Goal: Transaction & Acquisition: Book appointment/travel/reservation

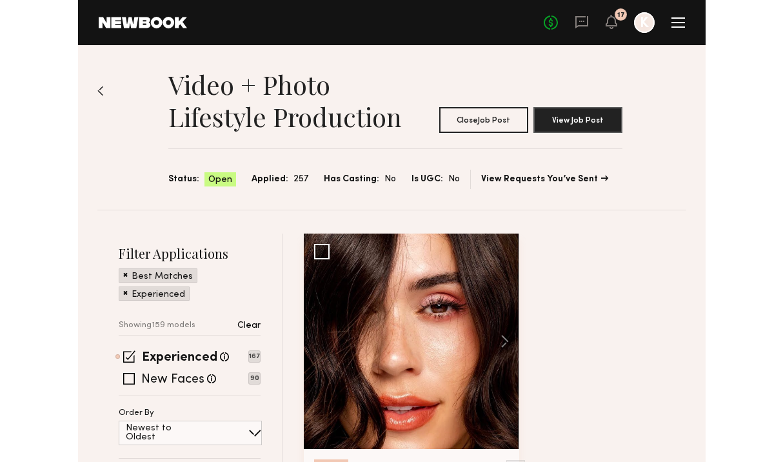
scroll to position [13474, 0]
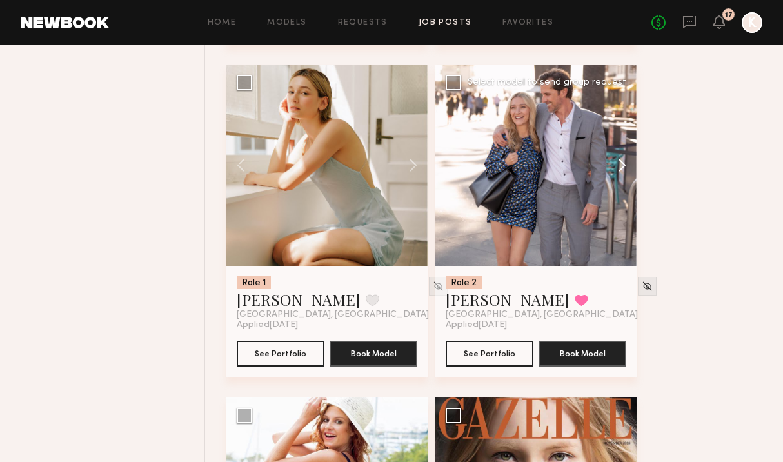
click at [620, 179] on button at bounding box center [615, 164] width 41 height 201
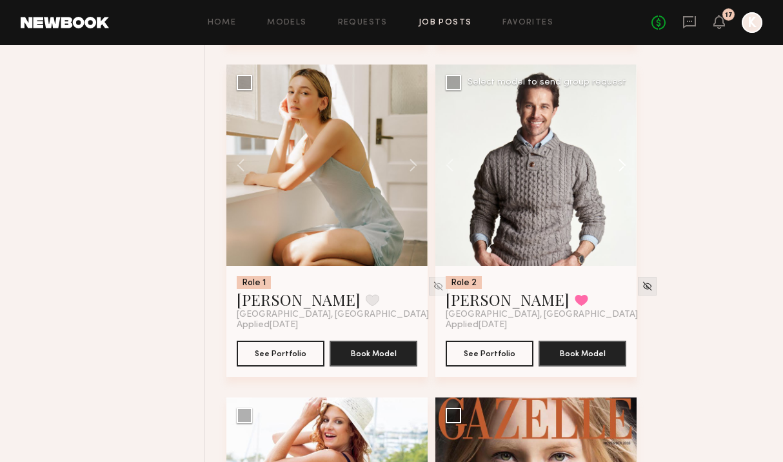
click at [620, 179] on button at bounding box center [615, 164] width 41 height 201
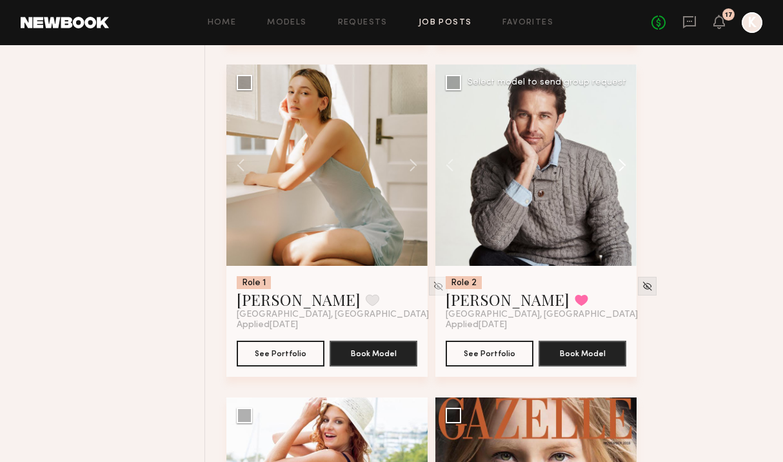
click at [620, 179] on button at bounding box center [615, 164] width 41 height 201
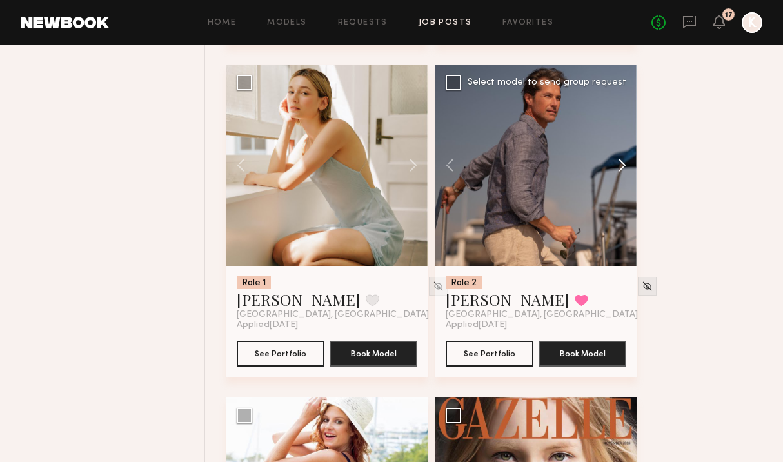
click at [620, 179] on button at bounding box center [615, 164] width 41 height 201
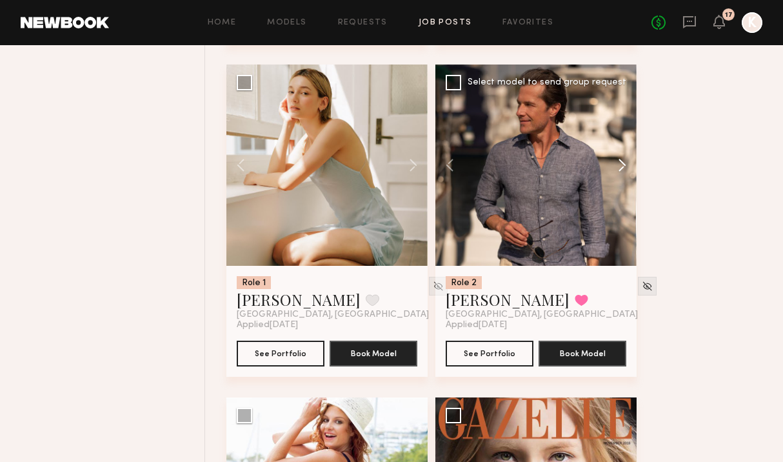
click at [620, 179] on button at bounding box center [615, 164] width 41 height 201
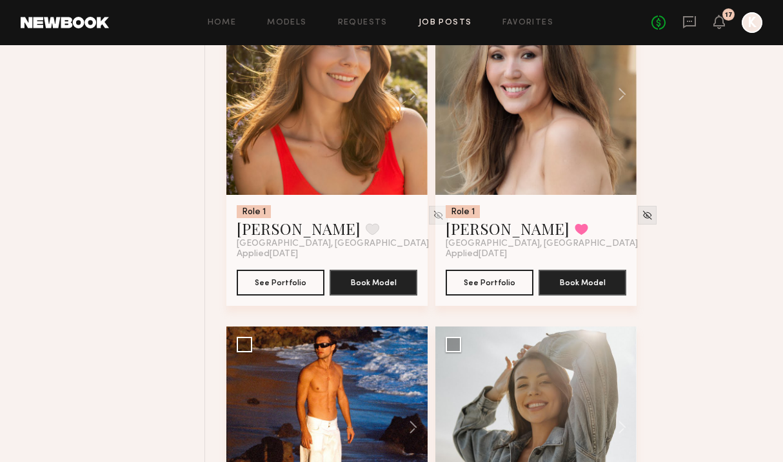
scroll to position [14189, 0]
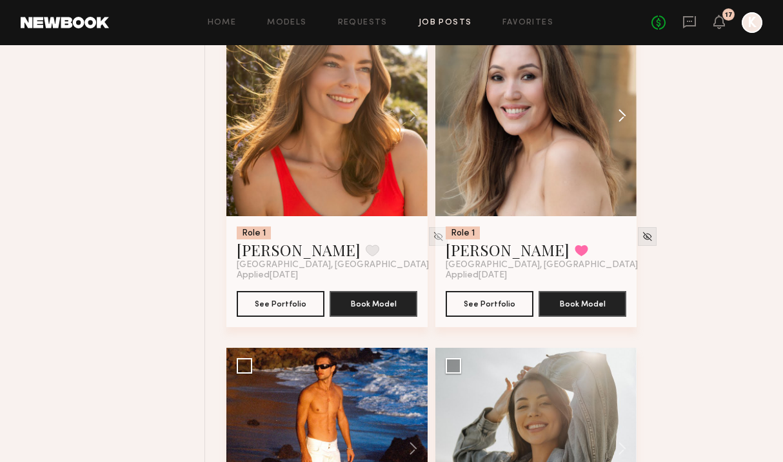
click at [621, 130] on button at bounding box center [615, 115] width 41 height 201
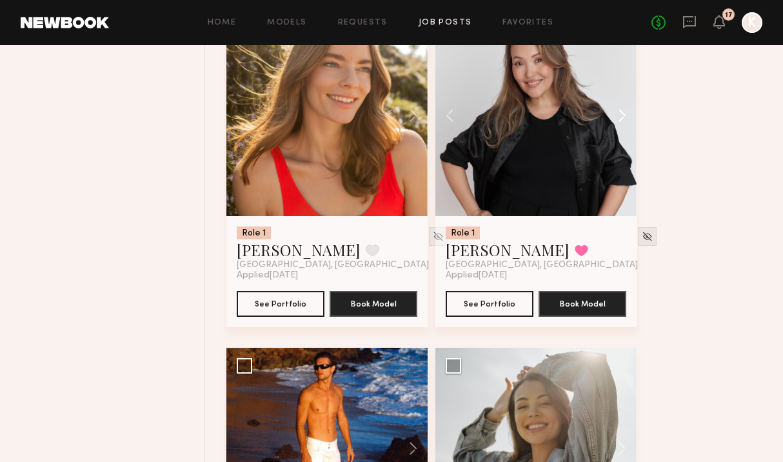
click at [621, 130] on button at bounding box center [615, 115] width 41 height 201
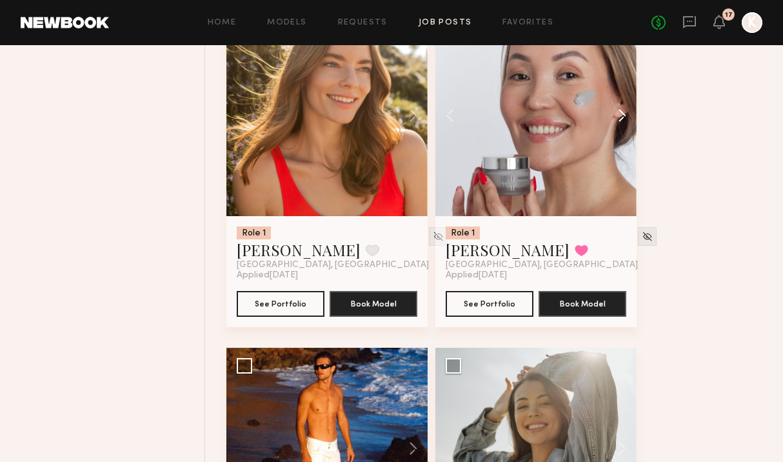
click at [621, 130] on button at bounding box center [615, 115] width 41 height 201
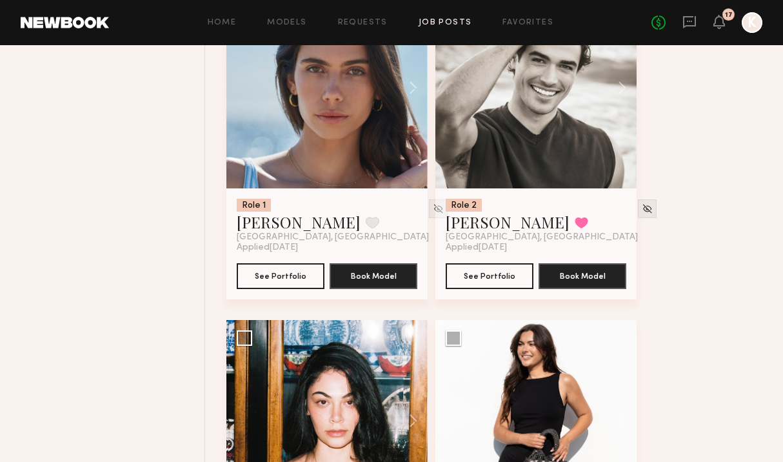
scroll to position [15148, 0]
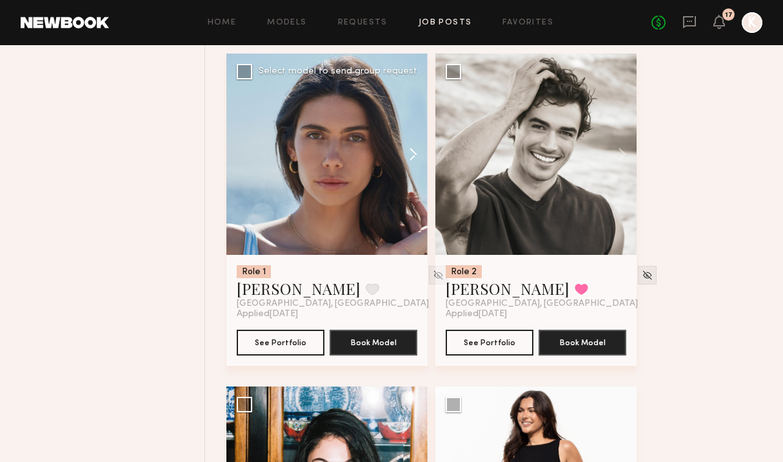
click at [418, 163] on button at bounding box center [406, 154] width 41 height 201
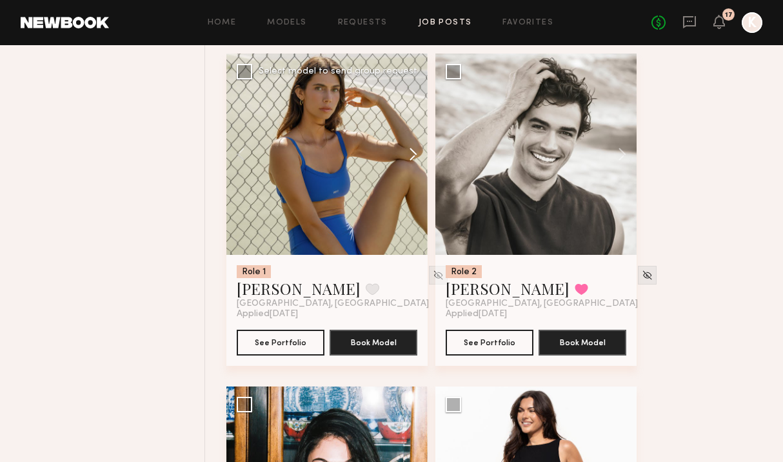
click at [418, 163] on button at bounding box center [406, 154] width 41 height 201
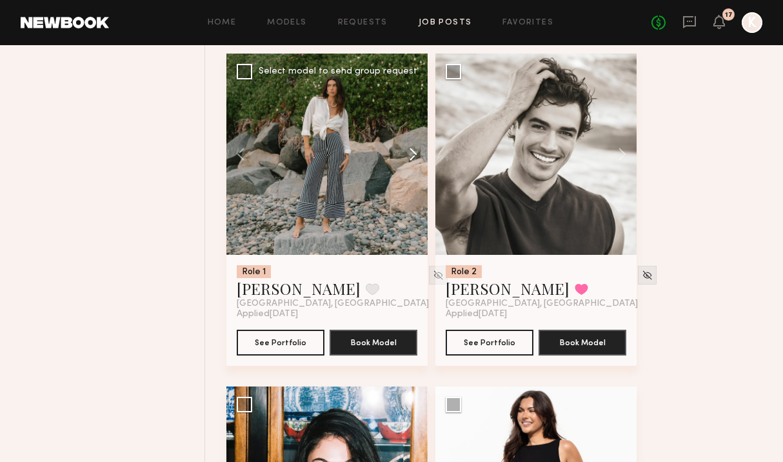
click at [418, 163] on button at bounding box center [406, 154] width 41 height 201
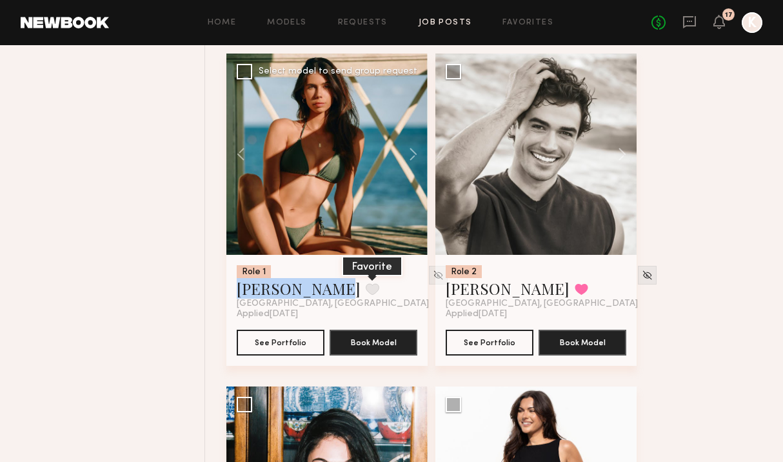
click at [365, 295] on button at bounding box center [372, 289] width 14 height 12
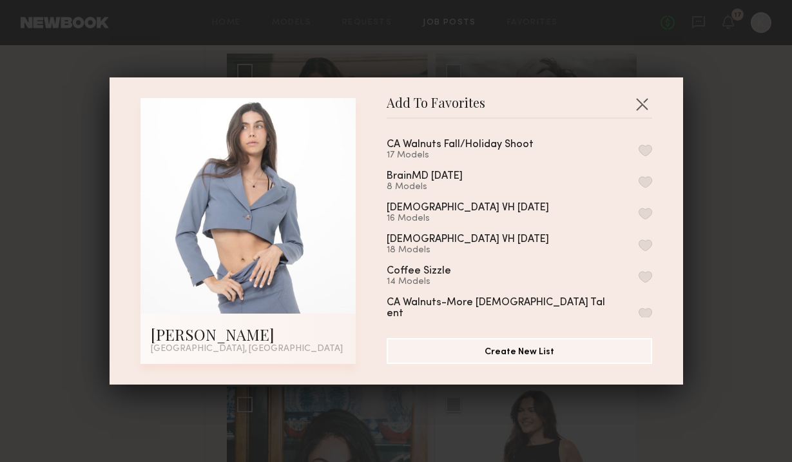
click at [627, 144] on button "button" at bounding box center [646, 150] width 14 height 12
click at [627, 108] on button "button" at bounding box center [642, 103] width 21 height 21
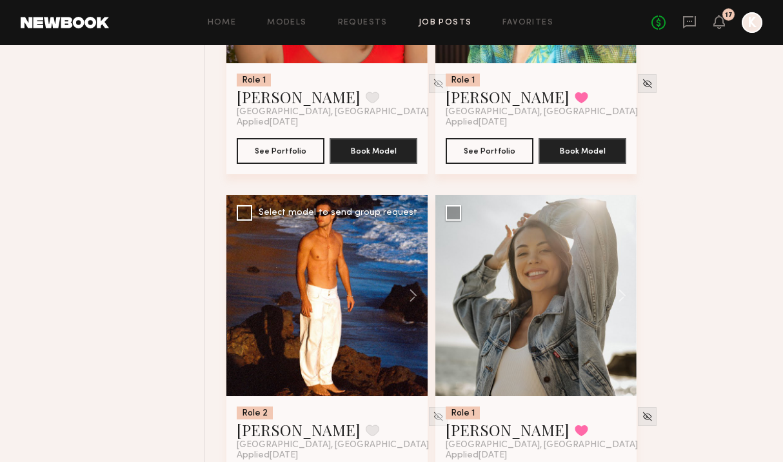
scroll to position [14198, 0]
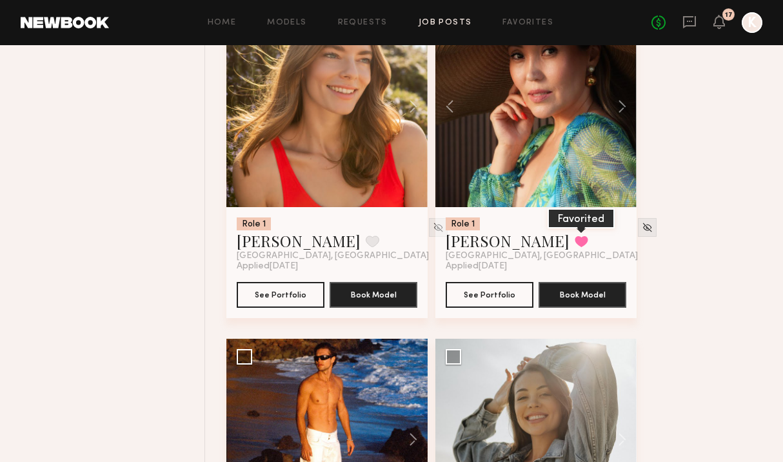
click at [574, 247] on button at bounding box center [581, 241] width 14 height 12
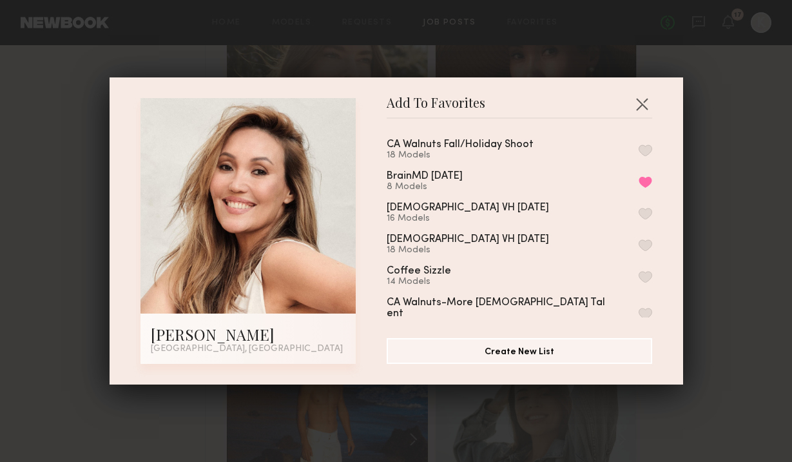
click at [627, 147] on button "button" at bounding box center [646, 150] width 14 height 12
click at [627, 104] on button "button" at bounding box center [642, 103] width 21 height 21
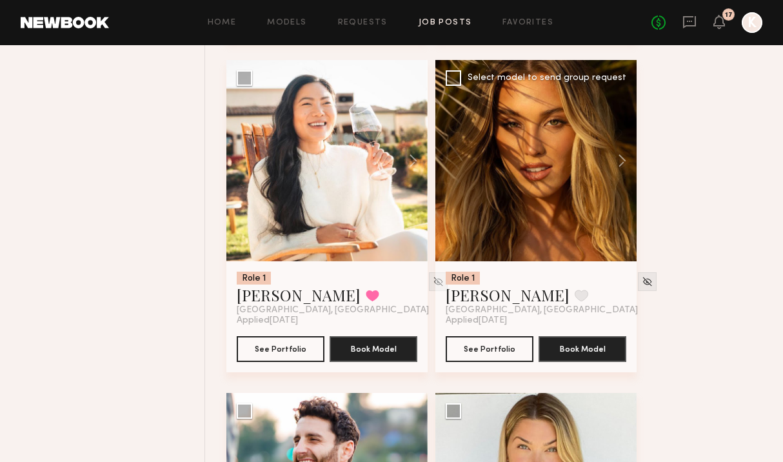
scroll to position [23717, 0]
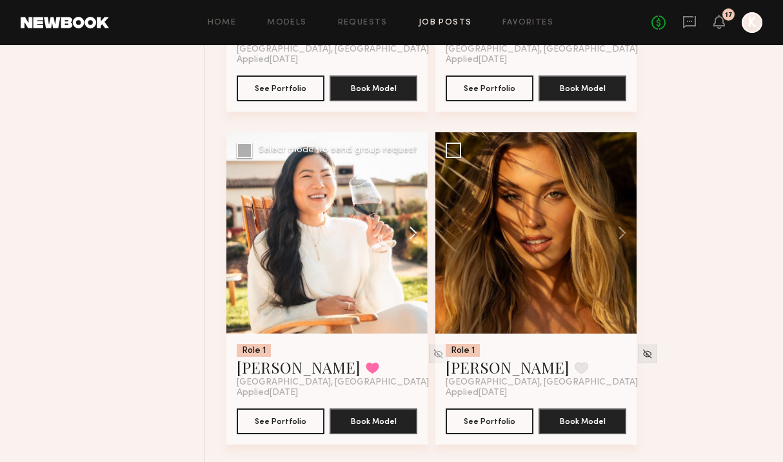
click at [411, 260] on button at bounding box center [406, 232] width 41 height 201
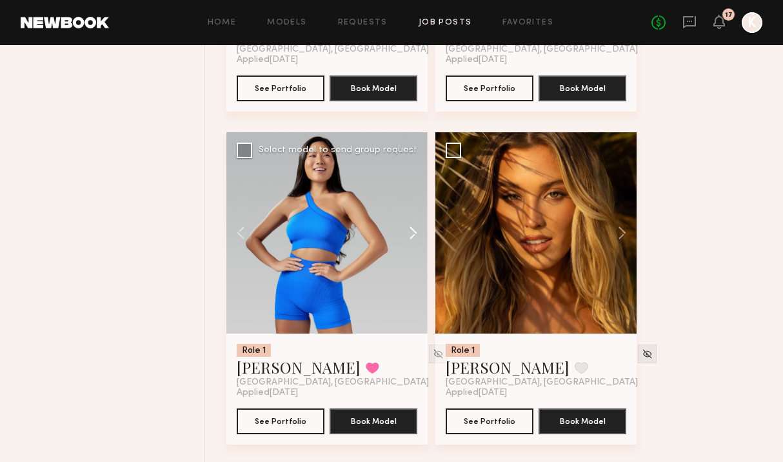
click at [413, 258] on button at bounding box center [406, 232] width 41 height 201
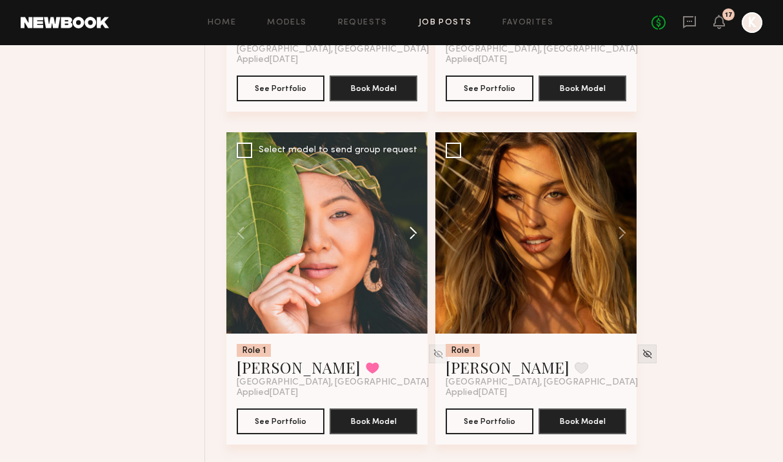
click at [413, 258] on button at bounding box center [406, 232] width 41 height 201
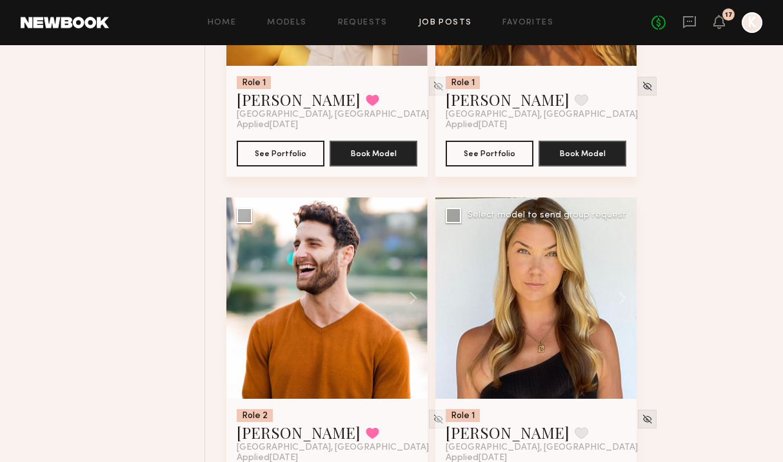
scroll to position [24101, 0]
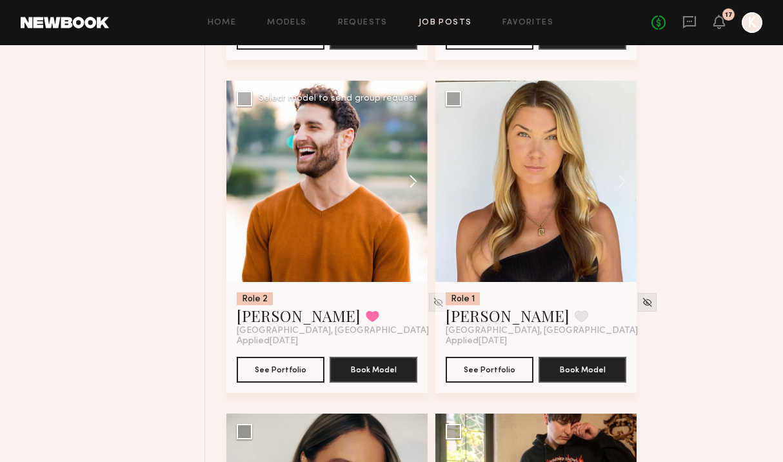
click at [409, 207] on button at bounding box center [406, 181] width 41 height 201
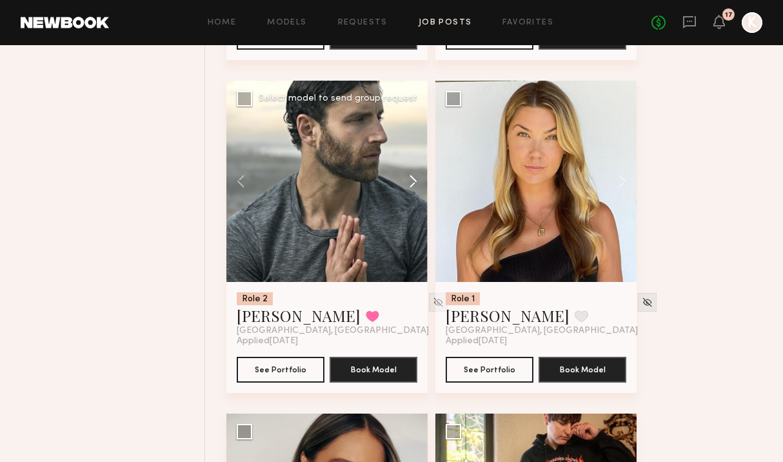
click at [409, 207] on button at bounding box center [406, 181] width 41 height 201
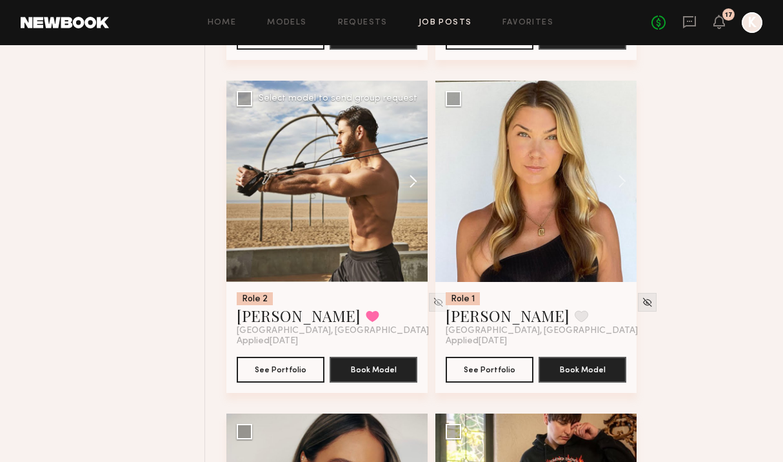
click at [409, 207] on button at bounding box center [406, 181] width 41 height 201
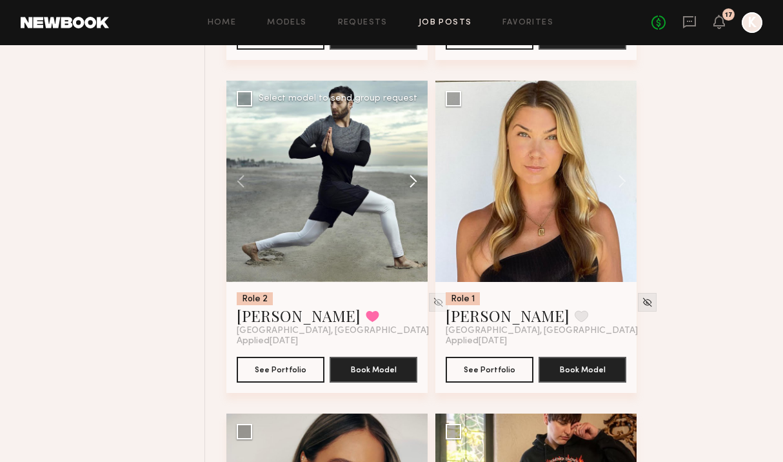
click at [409, 207] on button at bounding box center [406, 181] width 41 height 201
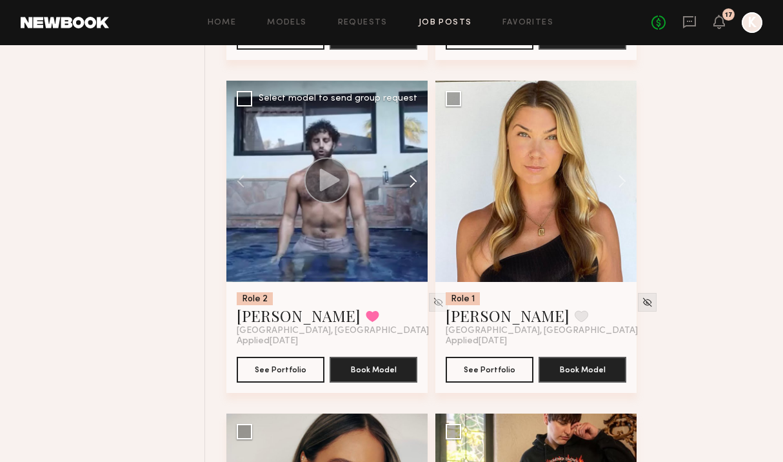
click at [409, 207] on button at bounding box center [406, 181] width 41 height 201
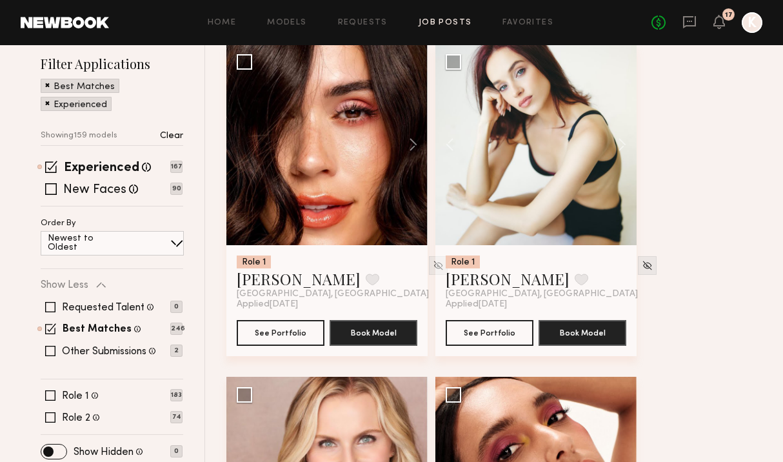
scroll to position [172, 0]
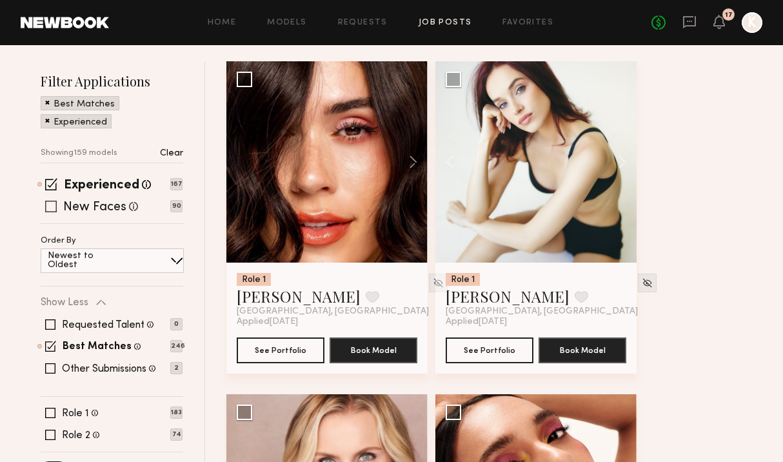
click at [50, 208] on span at bounding box center [51, 206] width 12 height 12
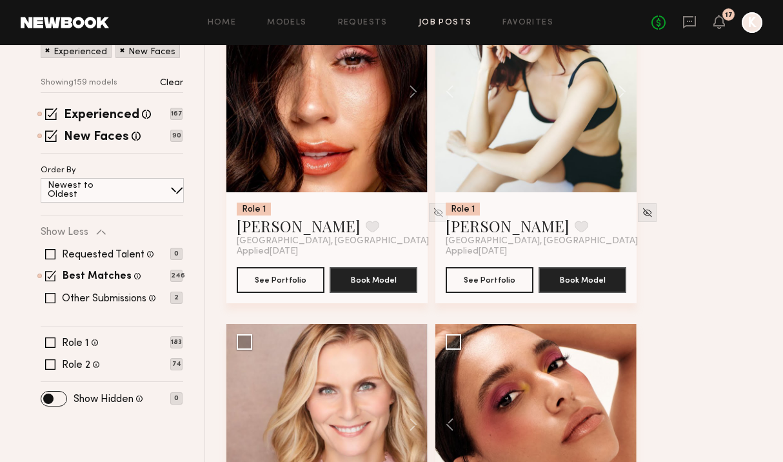
scroll to position [293, 0]
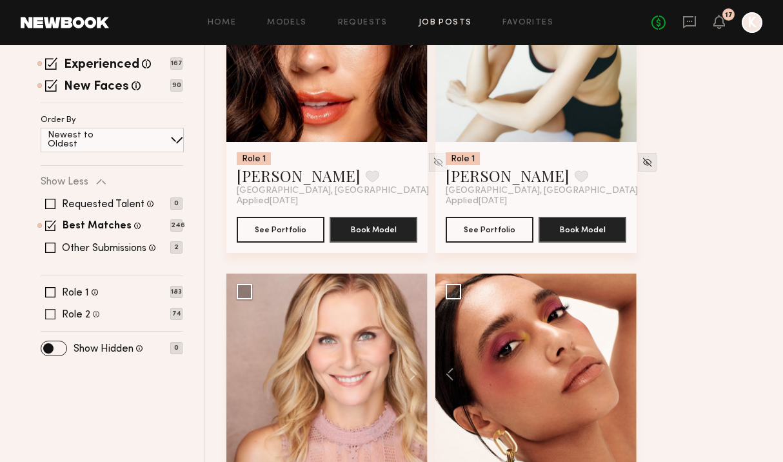
click at [50, 313] on span at bounding box center [50, 314] width 10 height 10
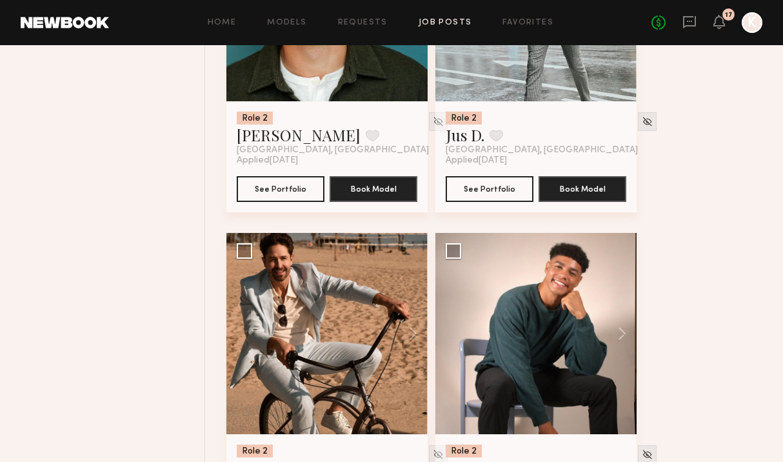
scroll to position [2711, 0]
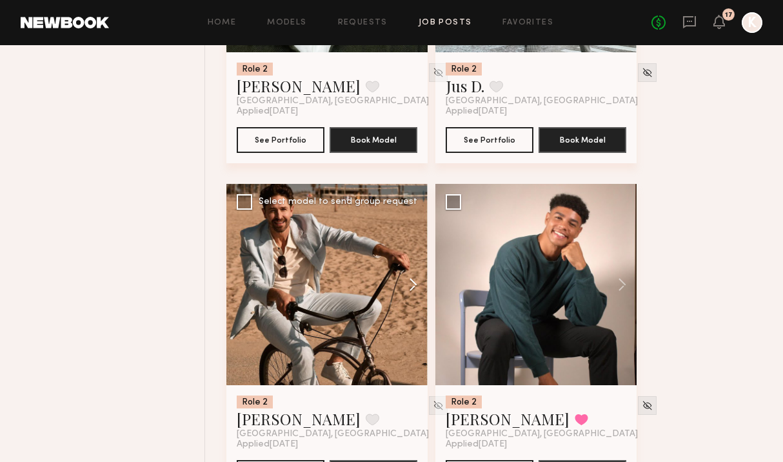
click at [410, 295] on button at bounding box center [406, 284] width 41 height 201
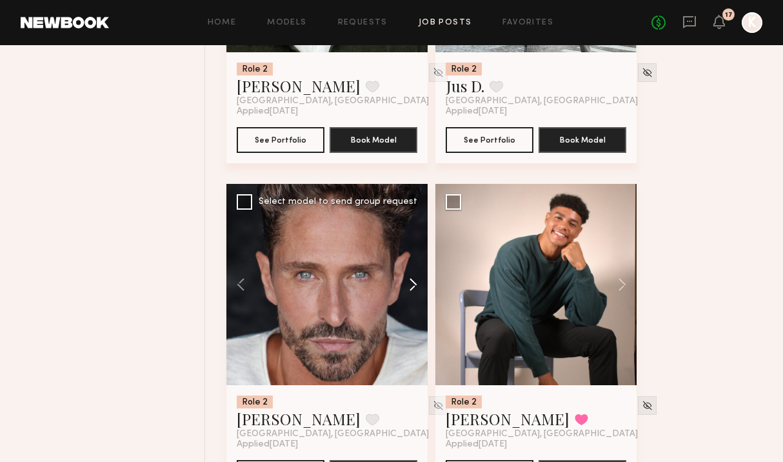
click at [410, 295] on button at bounding box center [406, 284] width 41 height 201
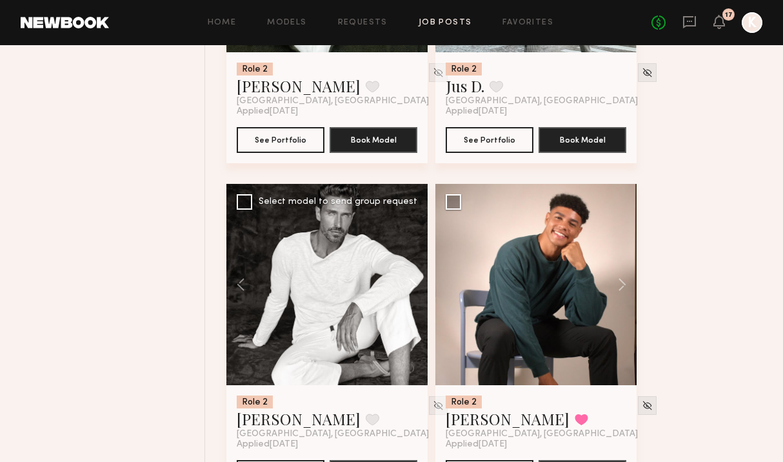
click at [410, 295] on button at bounding box center [406, 284] width 41 height 201
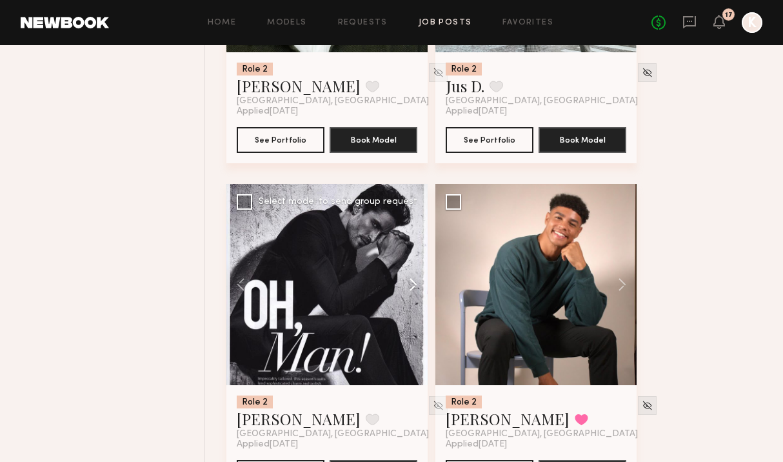
click at [410, 295] on button at bounding box center [406, 284] width 41 height 201
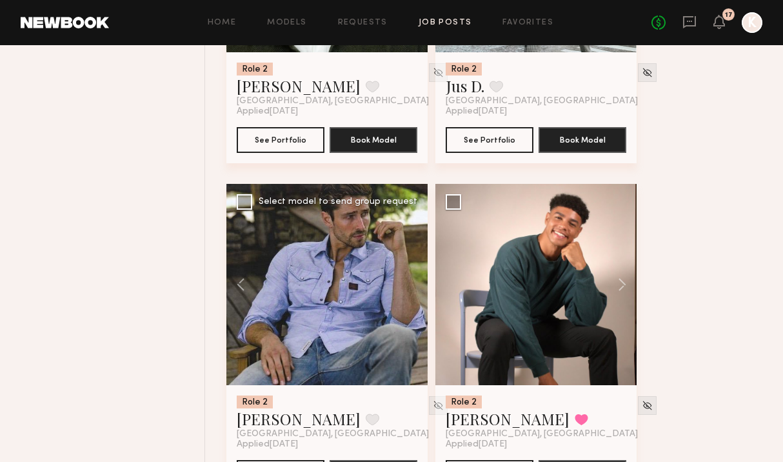
click at [410, 295] on div at bounding box center [326, 284] width 201 height 201
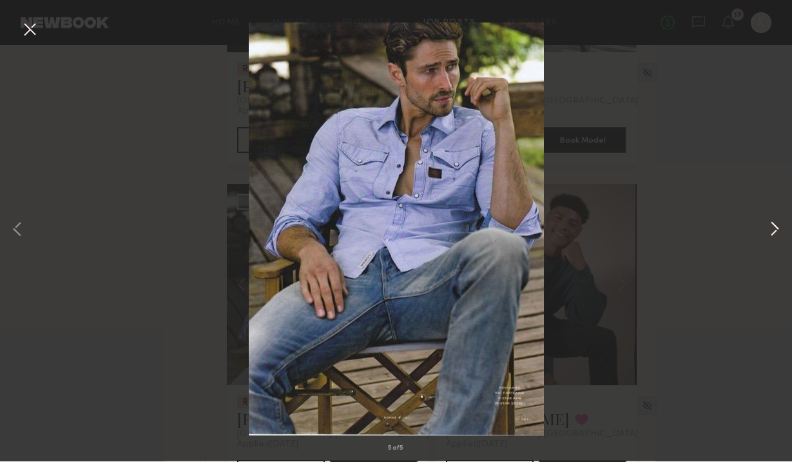
click at [627, 233] on button at bounding box center [774, 230] width 15 height 369
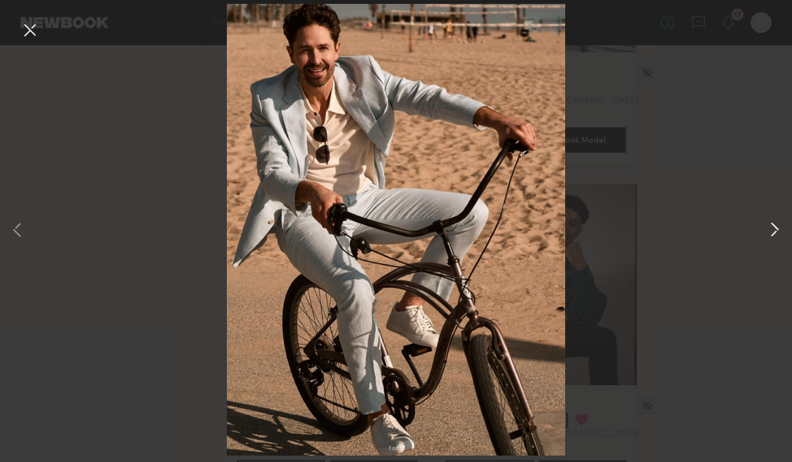
click at [627, 231] on button at bounding box center [774, 230] width 15 height 369
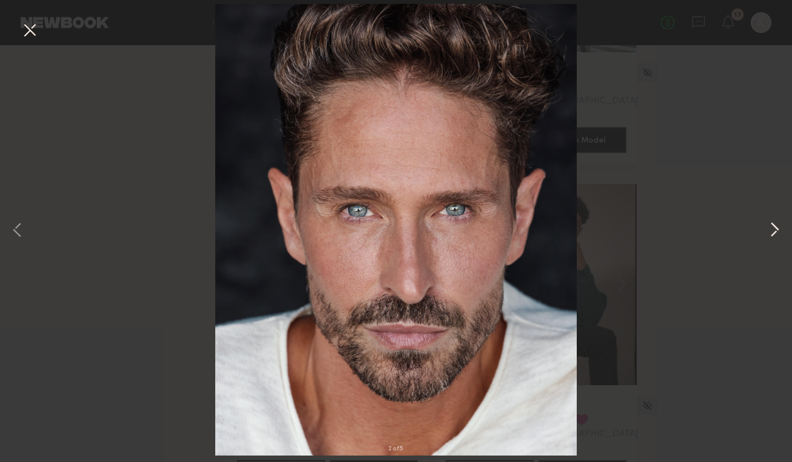
click at [627, 231] on button at bounding box center [774, 230] width 15 height 369
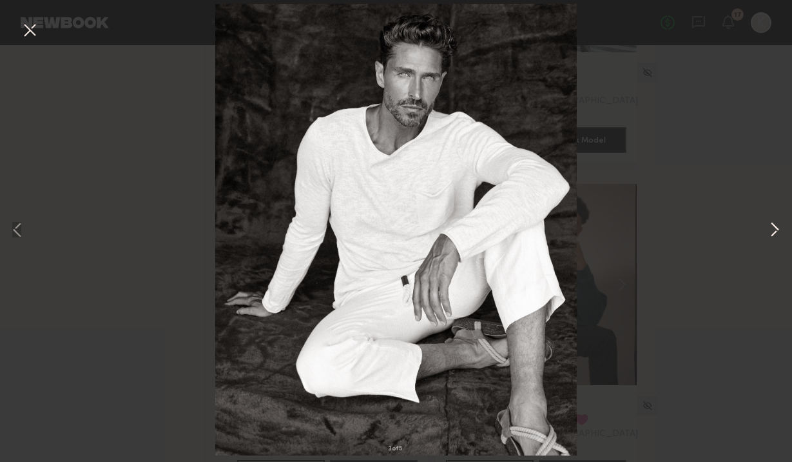
click at [627, 222] on button at bounding box center [774, 230] width 15 height 369
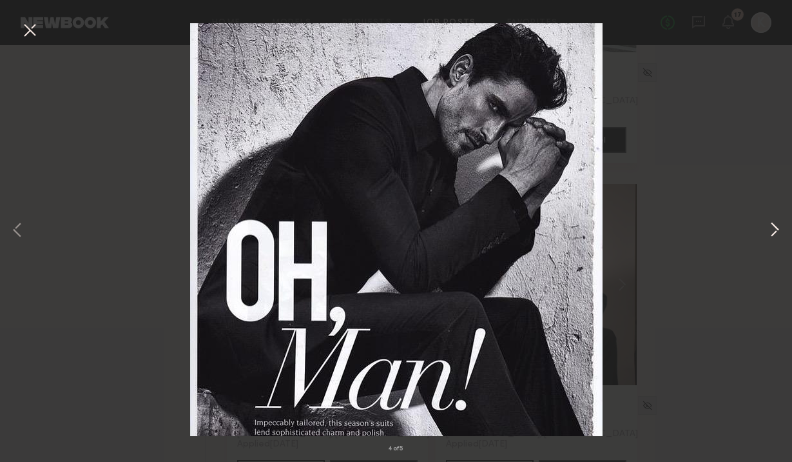
click at [627, 223] on button at bounding box center [774, 230] width 15 height 369
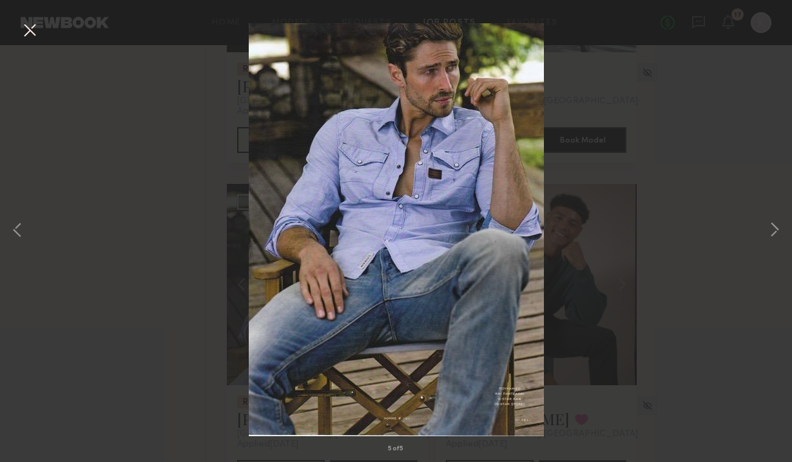
click at [16, 12] on div "5 of 5" at bounding box center [396, 231] width 792 height 462
click at [32, 38] on button at bounding box center [29, 30] width 21 height 23
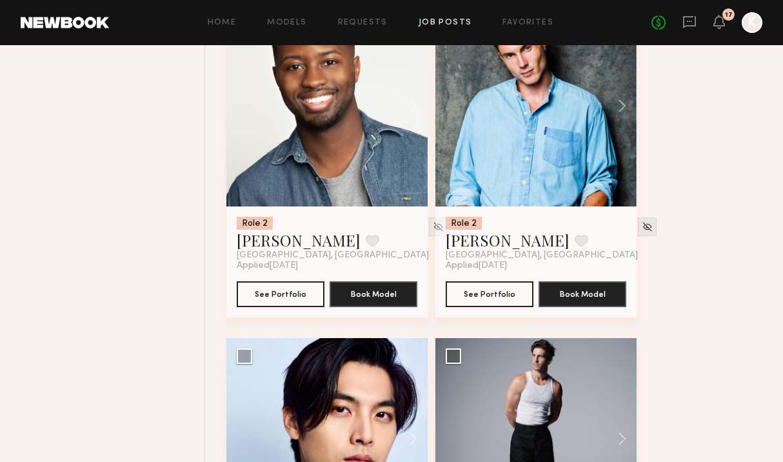
scroll to position [3771, 0]
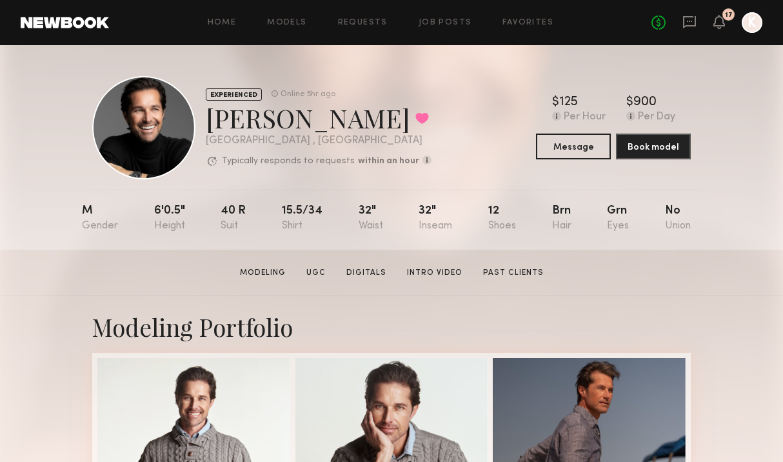
scroll to position [183, 0]
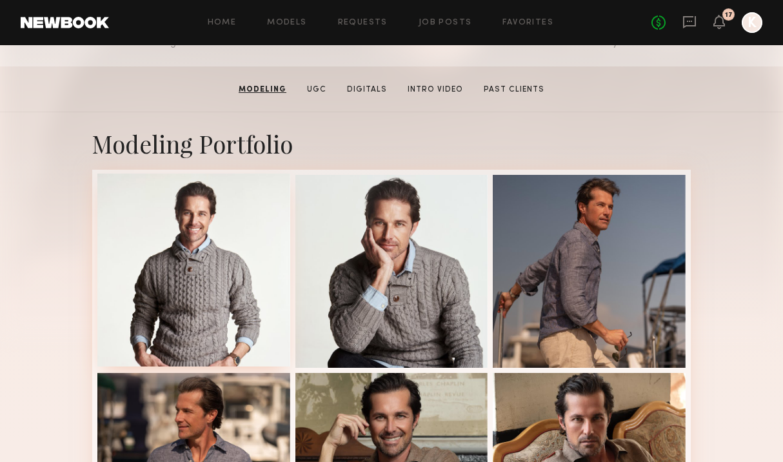
click at [233, 231] on div at bounding box center [193, 269] width 193 height 193
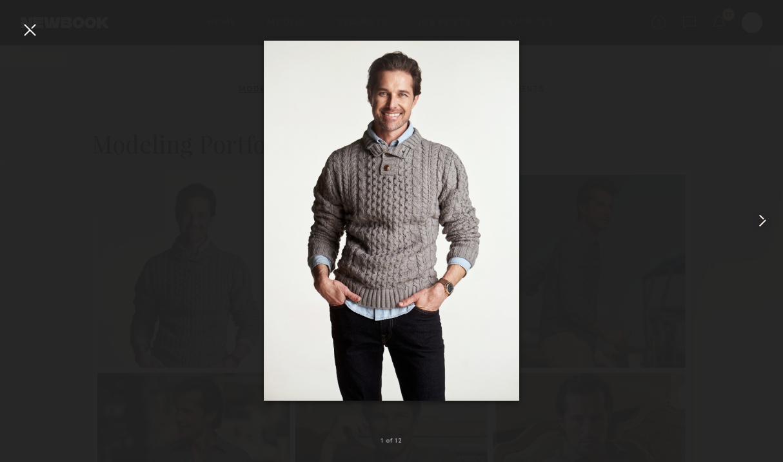
click at [762, 221] on common-icon at bounding box center [762, 220] width 21 height 21
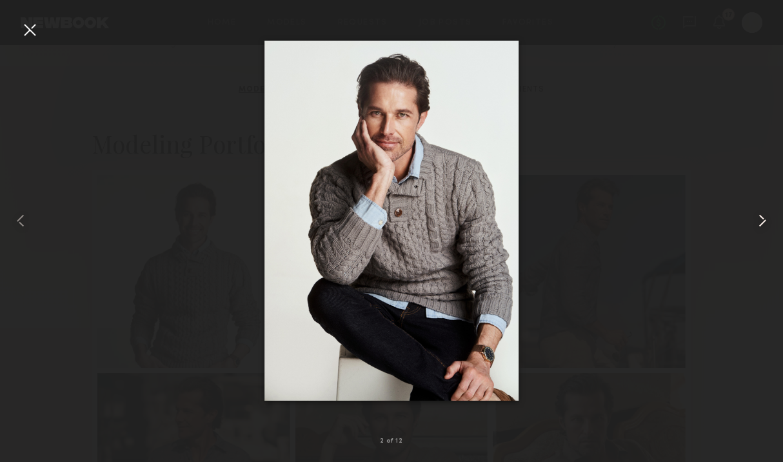
click at [762, 221] on common-icon at bounding box center [762, 220] width 21 height 21
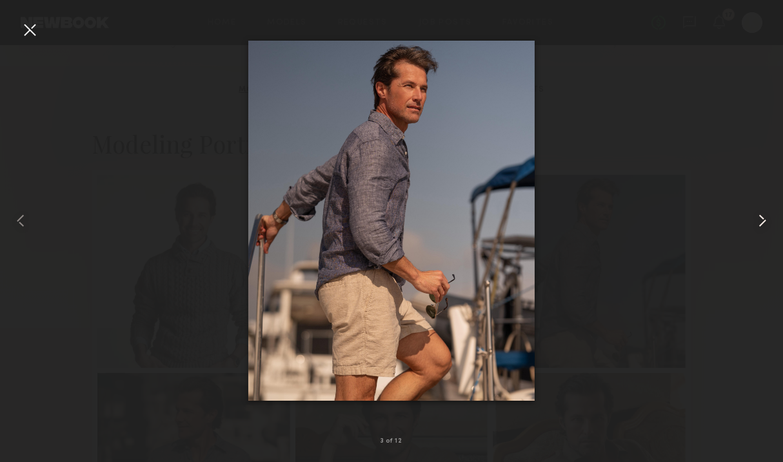
click at [762, 221] on common-icon at bounding box center [762, 220] width 21 height 21
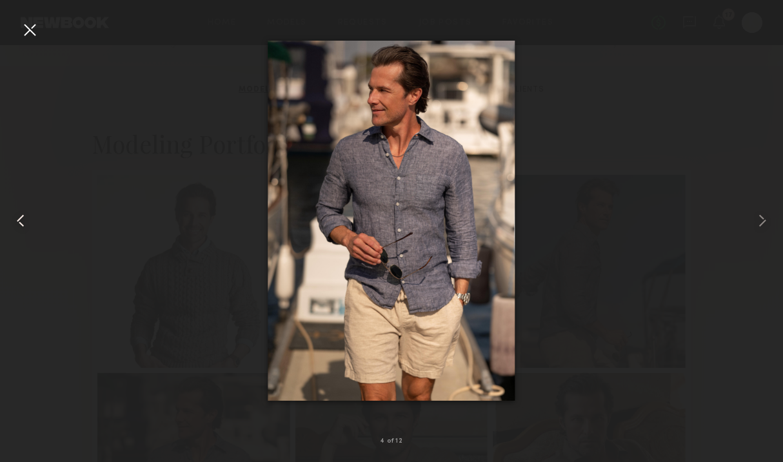
click at [24, 219] on common-icon at bounding box center [20, 220] width 21 height 21
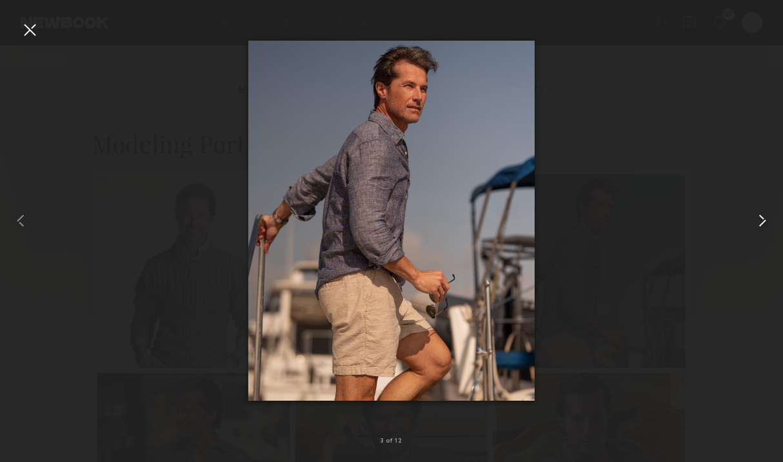
click at [759, 213] on common-icon at bounding box center [762, 220] width 21 height 21
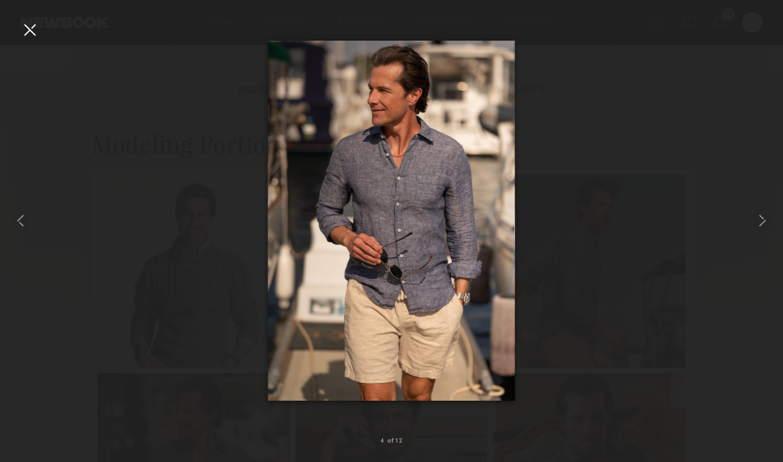
click at [24, 33] on div at bounding box center [29, 29] width 21 height 21
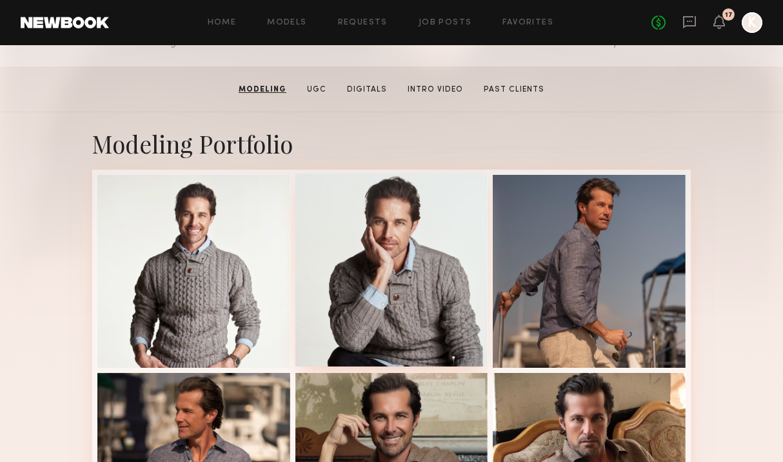
scroll to position [342, 0]
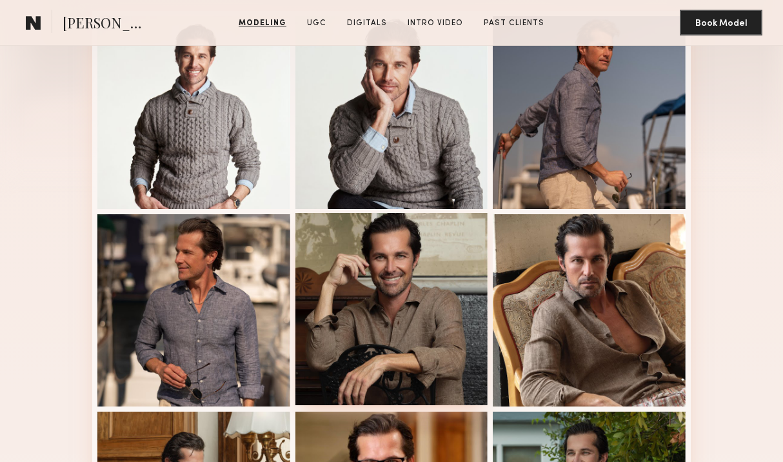
click at [418, 293] on div at bounding box center [391, 309] width 193 height 193
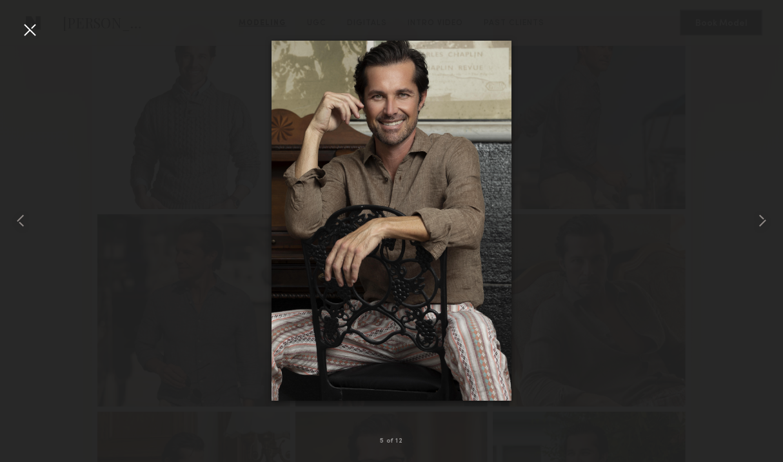
click at [19, 24] on div at bounding box center [29, 29] width 21 height 21
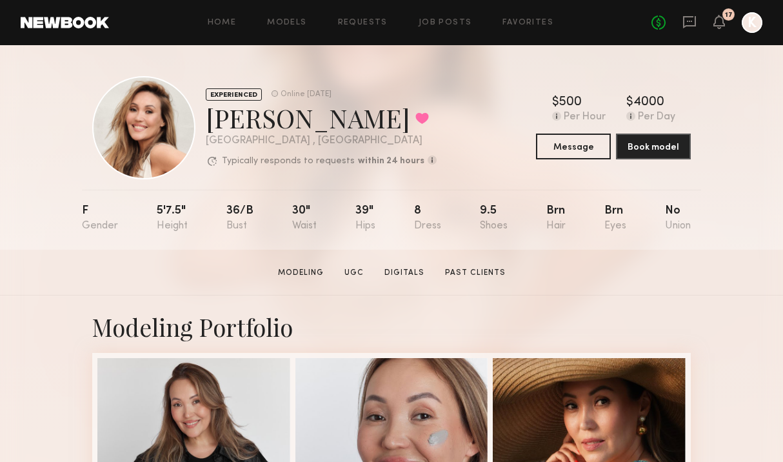
scroll to position [178, 0]
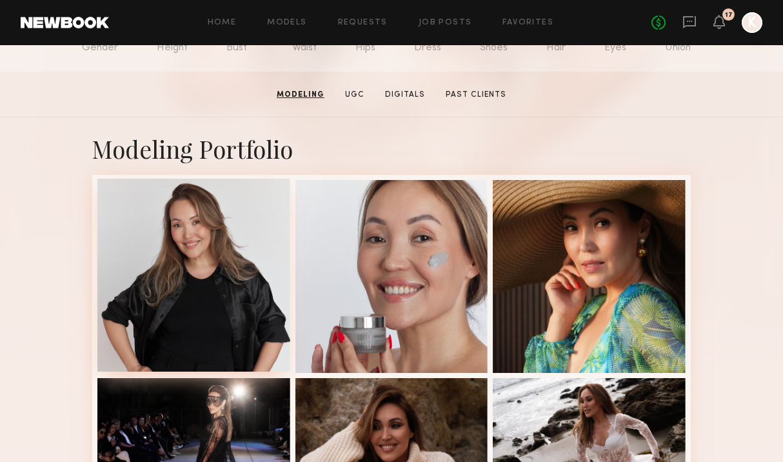
click at [178, 251] on div at bounding box center [193, 275] width 193 height 193
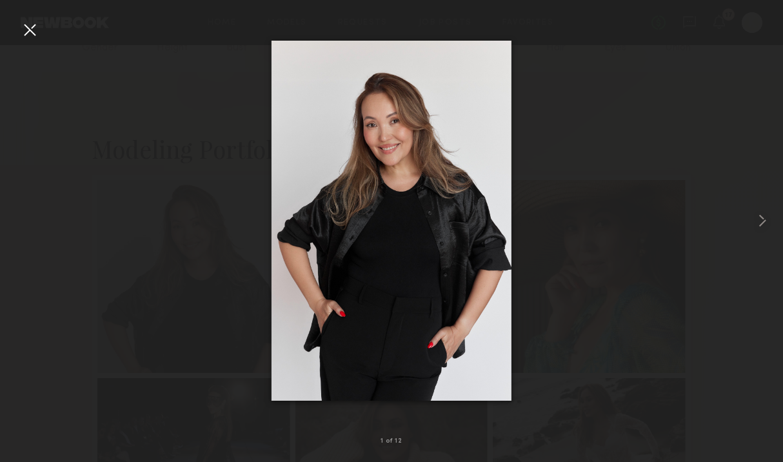
click at [32, 19] on div at bounding box center [29, 29] width 21 height 21
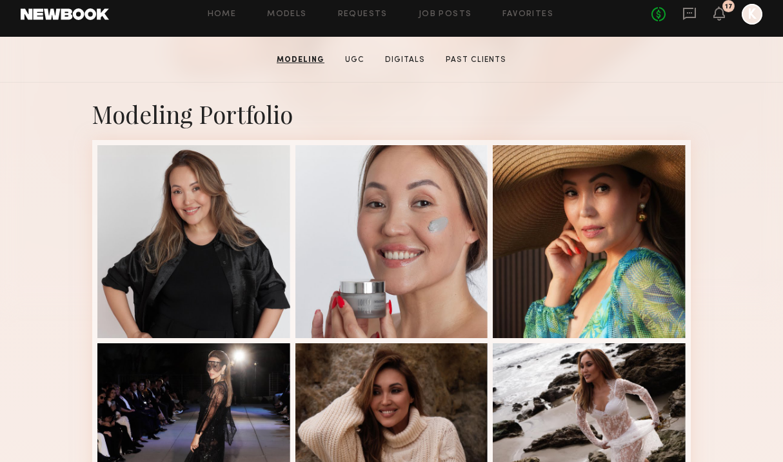
scroll to position [255, 0]
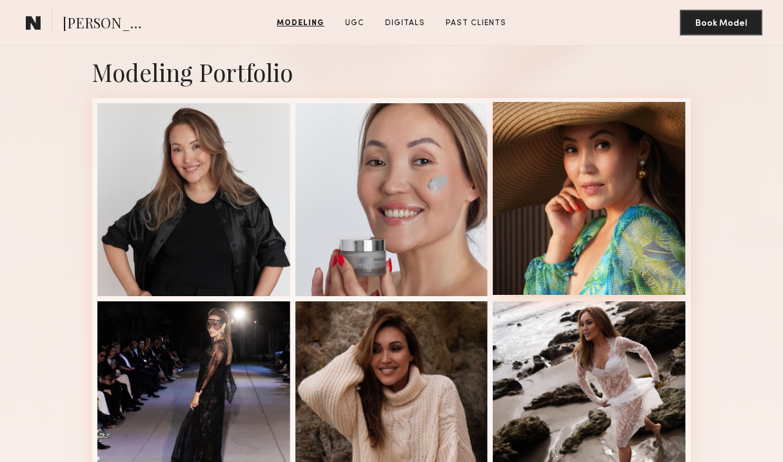
click at [589, 220] on div at bounding box center [588, 198] width 193 height 193
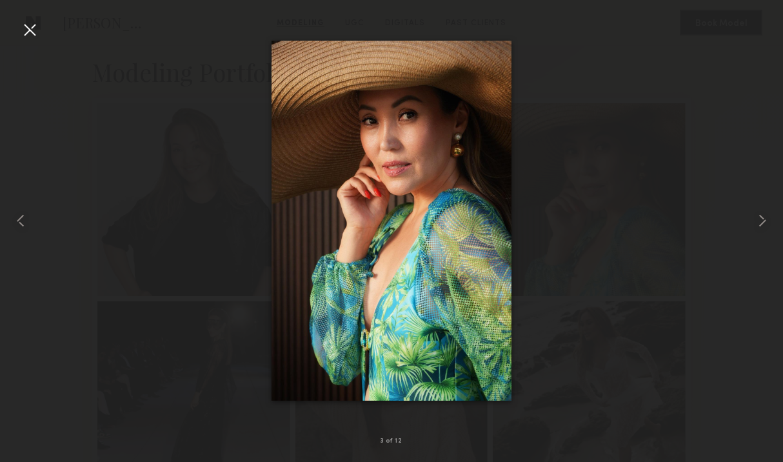
click at [27, 26] on div at bounding box center [29, 29] width 21 height 21
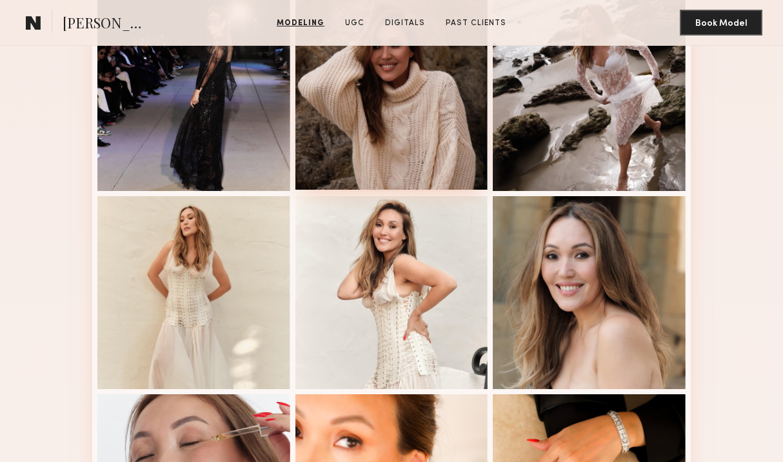
scroll to position [616, 0]
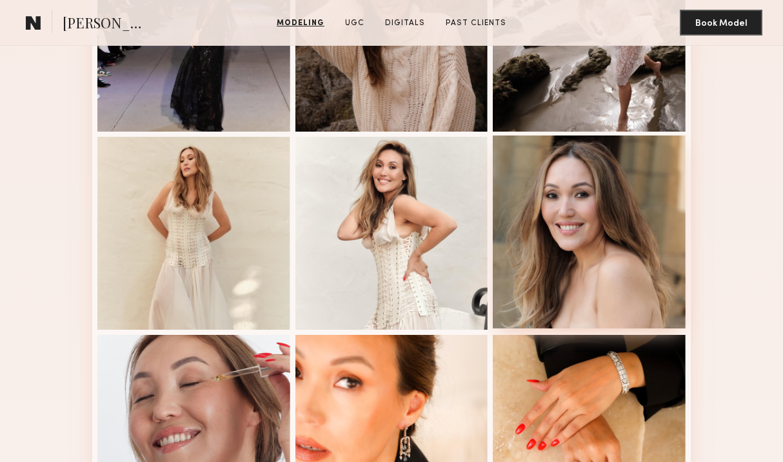
click at [584, 210] on div at bounding box center [588, 231] width 193 height 193
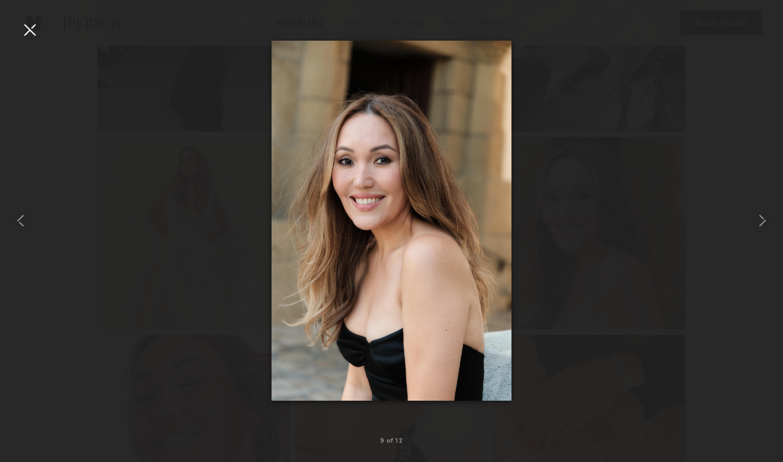
click at [32, 30] on div at bounding box center [29, 29] width 21 height 21
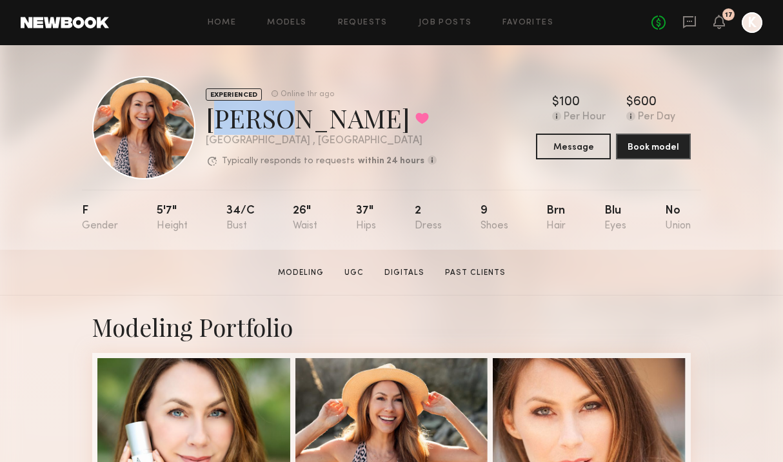
drag, startPoint x: 221, startPoint y: 121, endPoint x: 280, endPoint y: 121, distance: 59.3
click at [280, 121] on div "Deena T. Favorited" at bounding box center [321, 118] width 231 height 34
copy div "Deena"
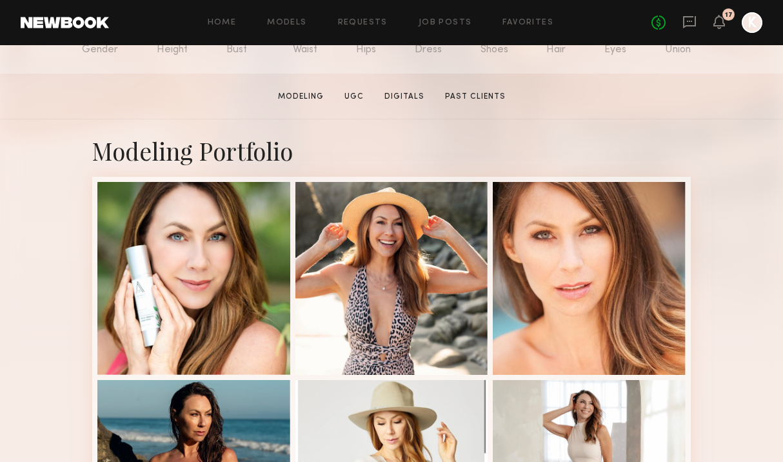
scroll to position [275, 0]
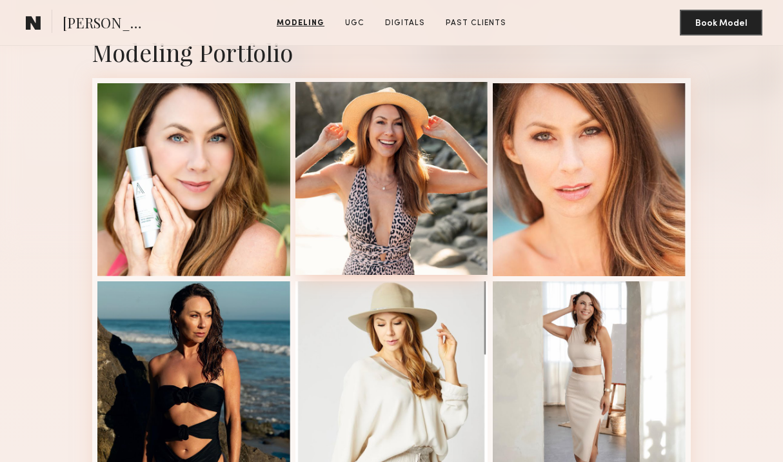
click at [396, 135] on div at bounding box center [391, 178] width 193 height 193
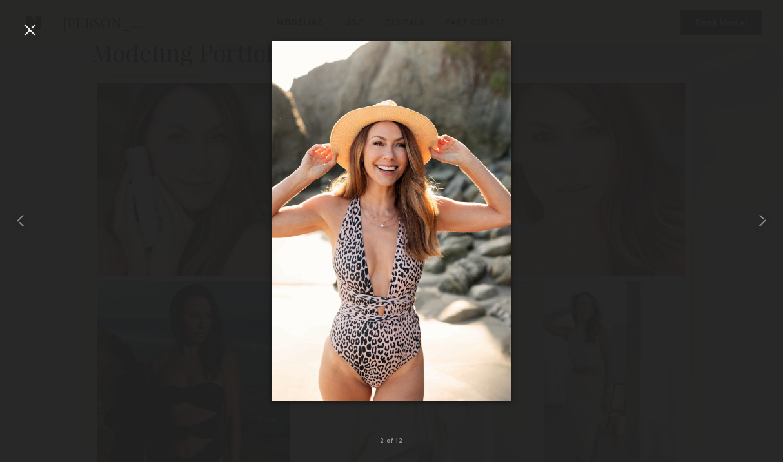
click at [26, 23] on div at bounding box center [29, 29] width 21 height 21
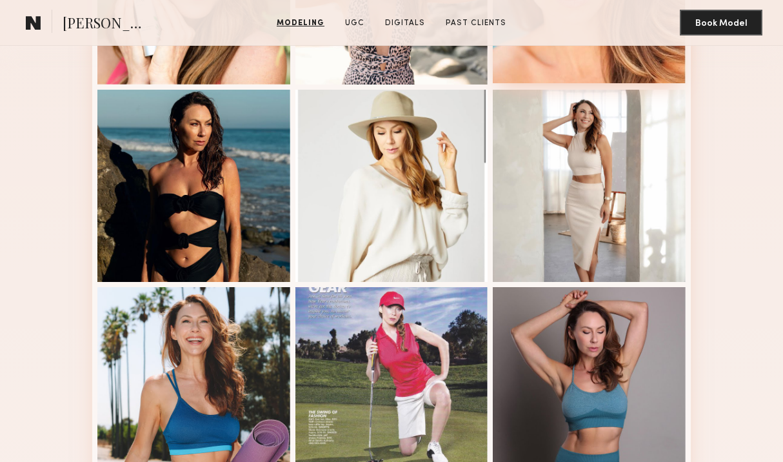
scroll to position [546, 0]
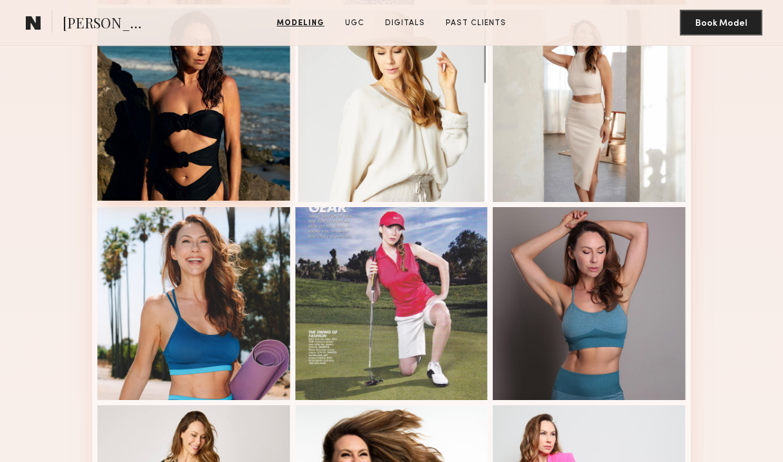
click at [246, 133] on div at bounding box center [193, 104] width 193 height 193
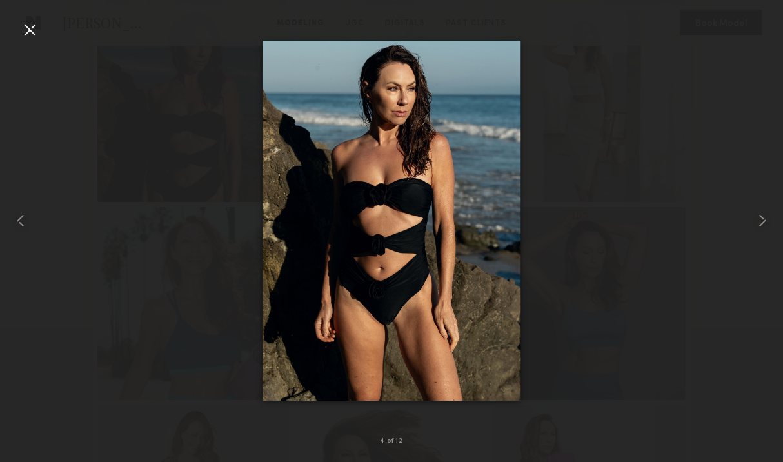
click at [34, 34] on div at bounding box center [29, 29] width 21 height 21
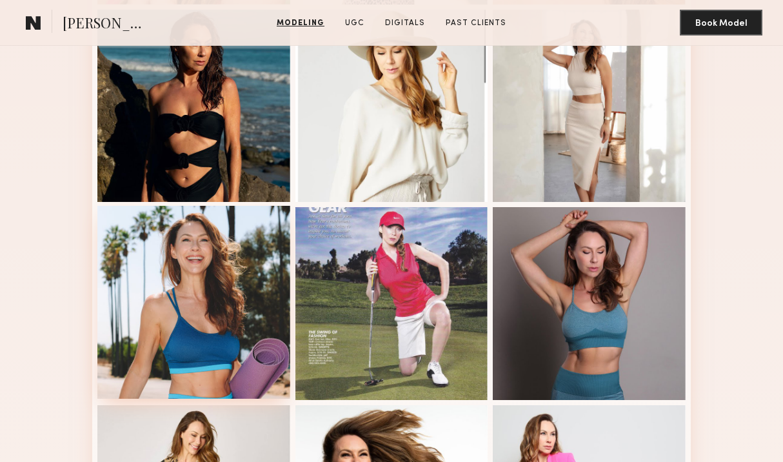
click at [202, 262] on div at bounding box center [193, 302] width 193 height 193
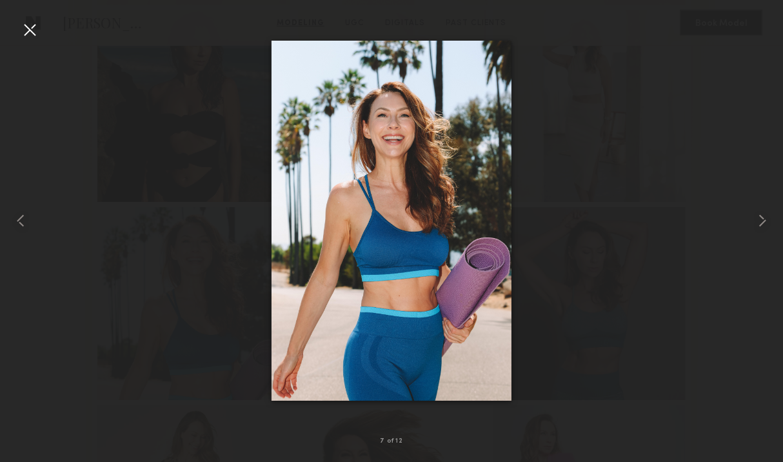
click at [32, 28] on div at bounding box center [29, 29] width 21 height 21
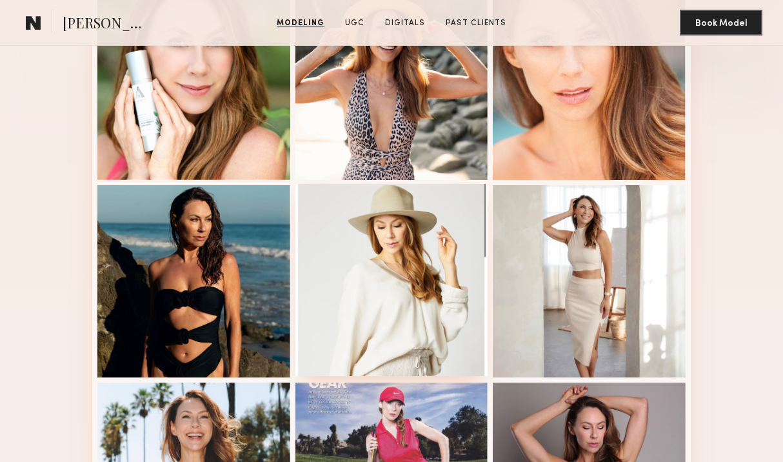
scroll to position [333, 0]
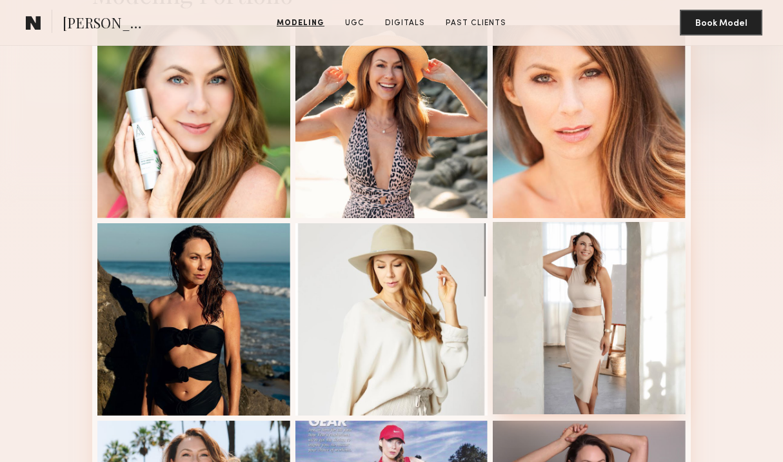
click at [590, 259] on div at bounding box center [588, 318] width 193 height 193
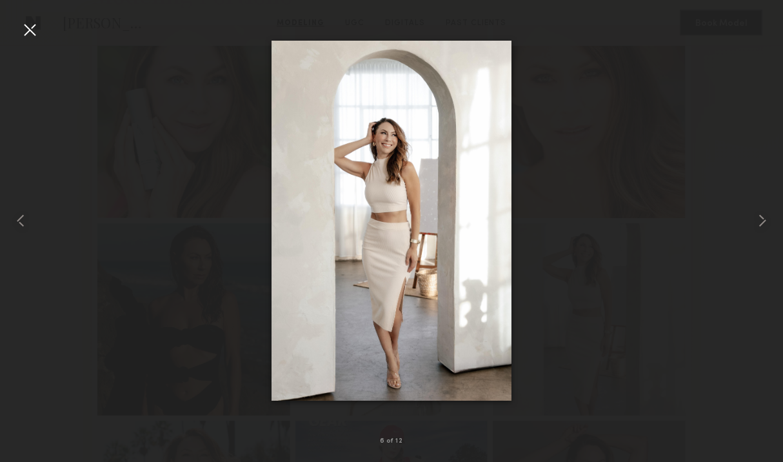
click at [34, 33] on div at bounding box center [29, 29] width 21 height 21
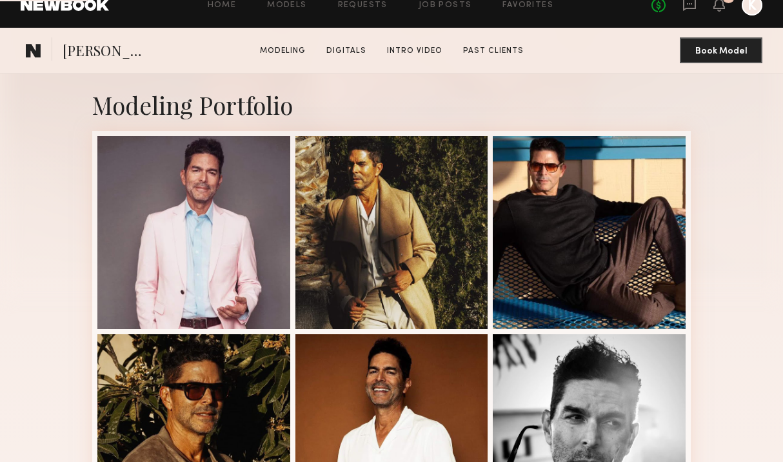
scroll to position [275, 0]
